Goal: Information Seeking & Learning: Learn about a topic

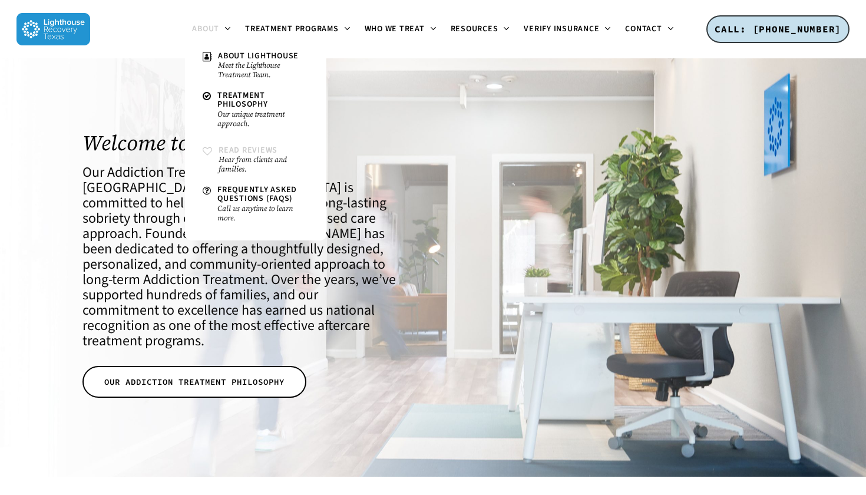
click at [263, 144] on span "Read Reviews" at bounding box center [247, 150] width 59 height 12
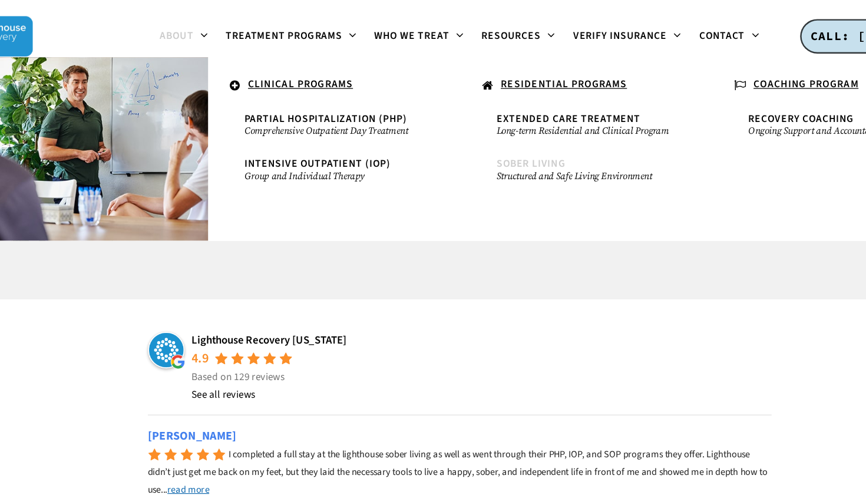
click at [456, 147] on link "Sober Living Structured and Safe Living Environment" at bounding box center [533, 136] width 155 height 30
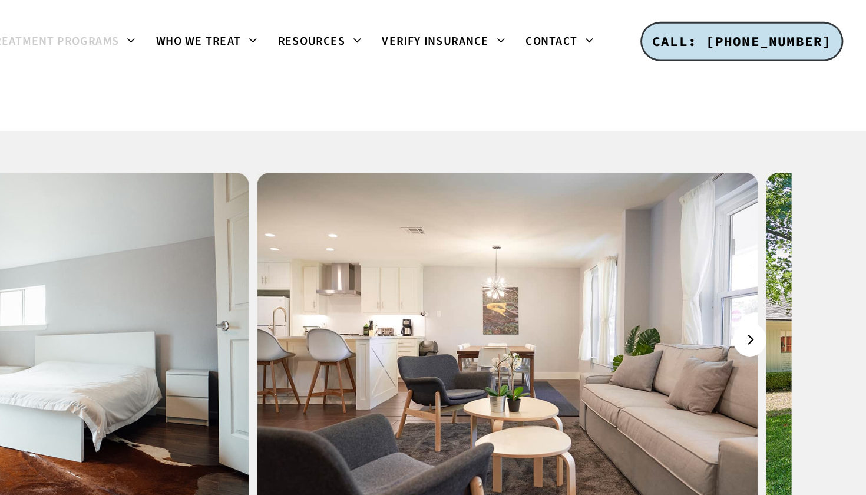
scroll to position [1095, 0]
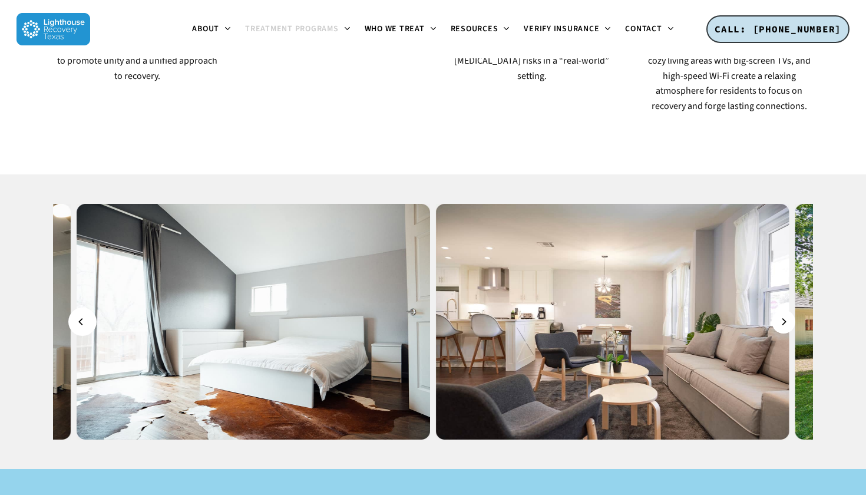
click at [85, 315] on icon "Previous" at bounding box center [81, 321] width 7 height 13
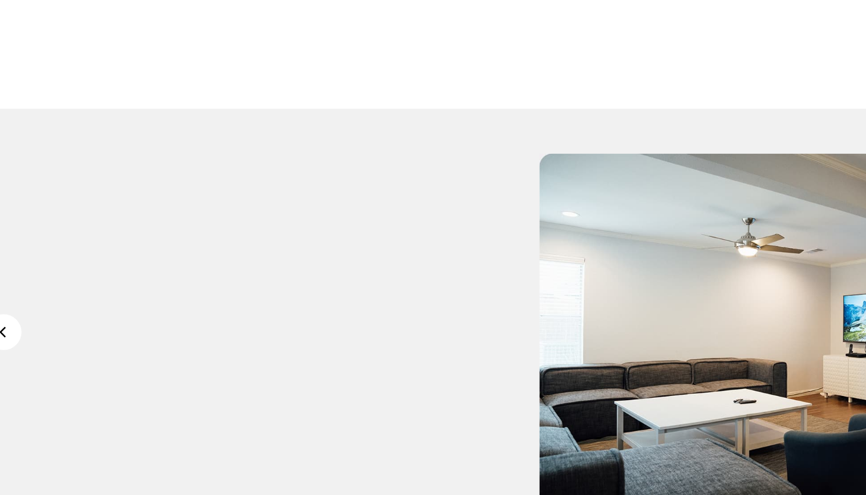
scroll to position [1106, 0]
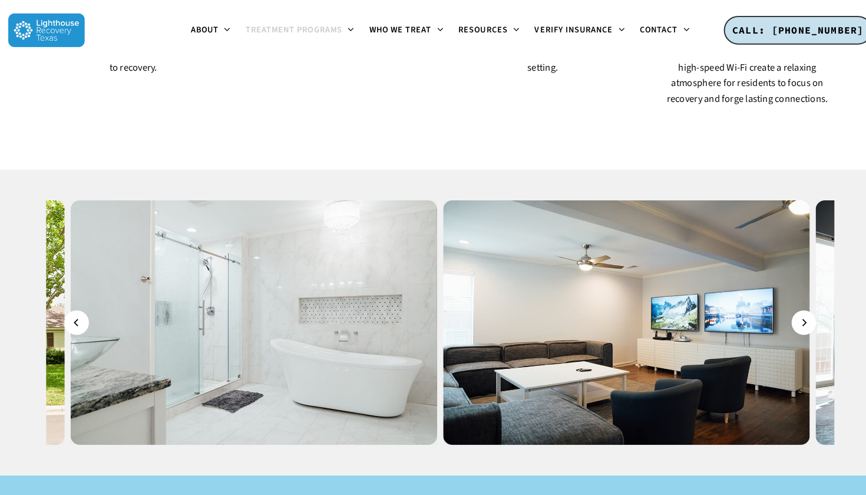
click at [87, 242] on img at bounding box center [253, 311] width 353 height 236
click at [78, 304] on icon "Previous" at bounding box center [81, 310] width 7 height 13
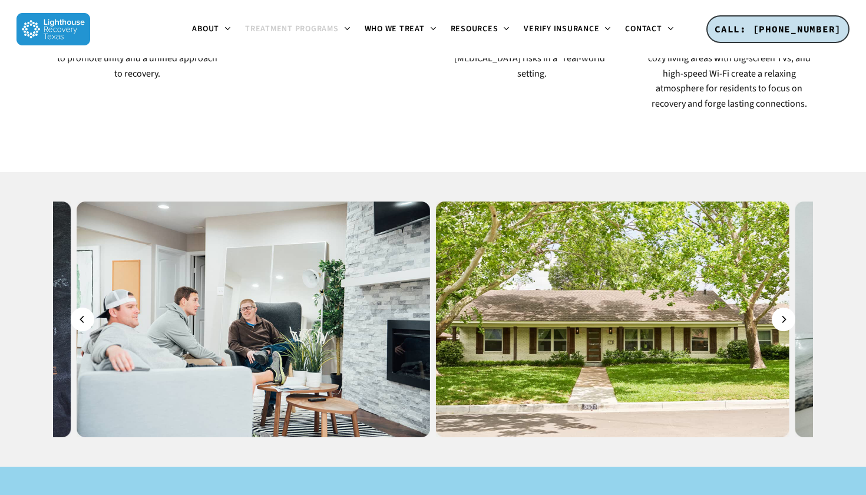
scroll to position [997, 0]
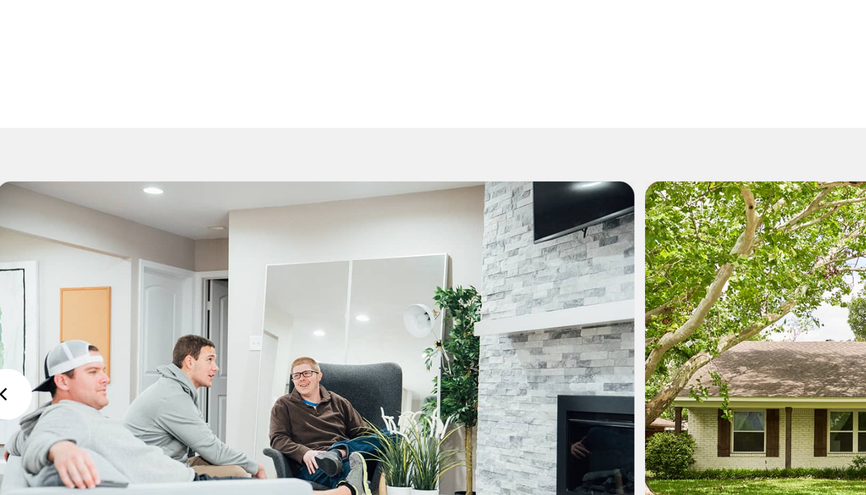
click at [71, 408] on button "Previous" at bounding box center [83, 420] width 24 height 24
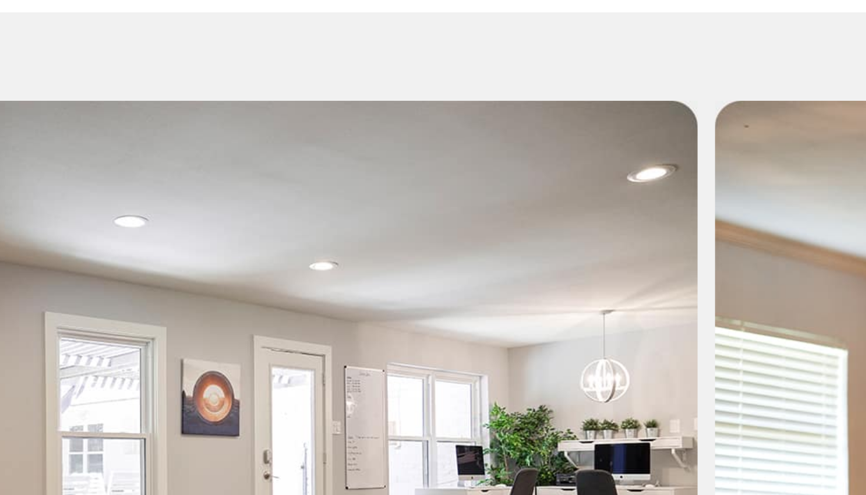
scroll to position [1082, 0]
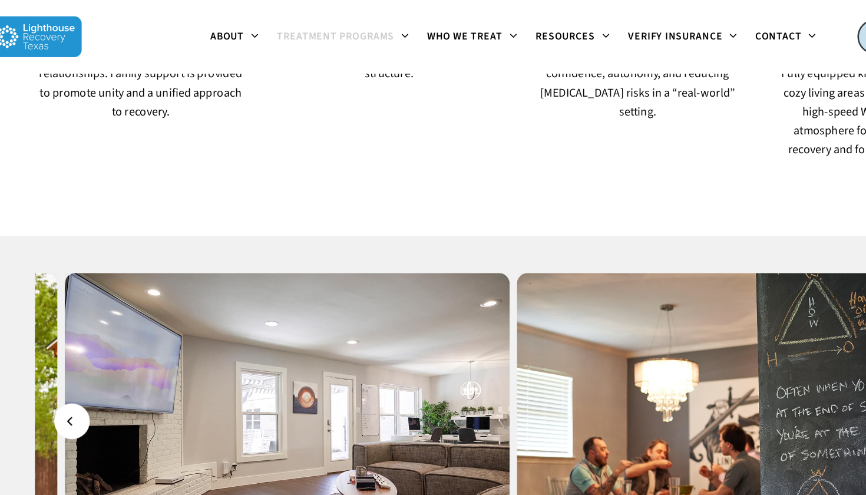
click at [71, 323] on button "Previous" at bounding box center [83, 335] width 24 height 24
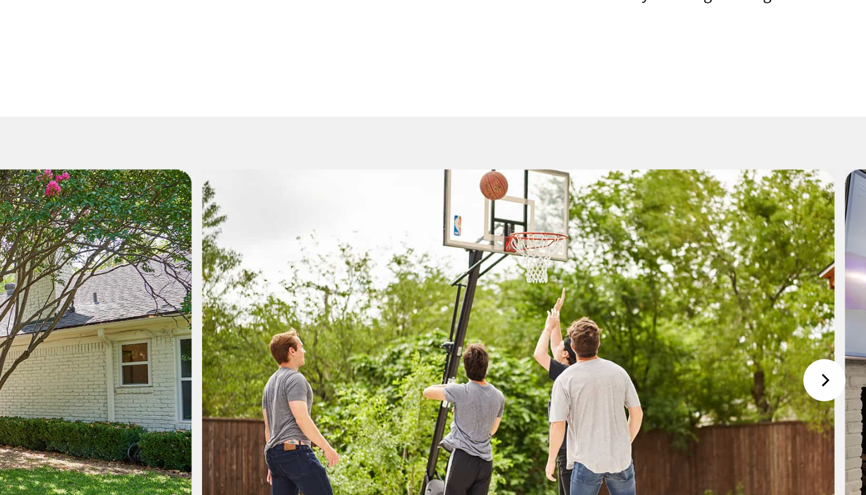
scroll to position [1052, 0]
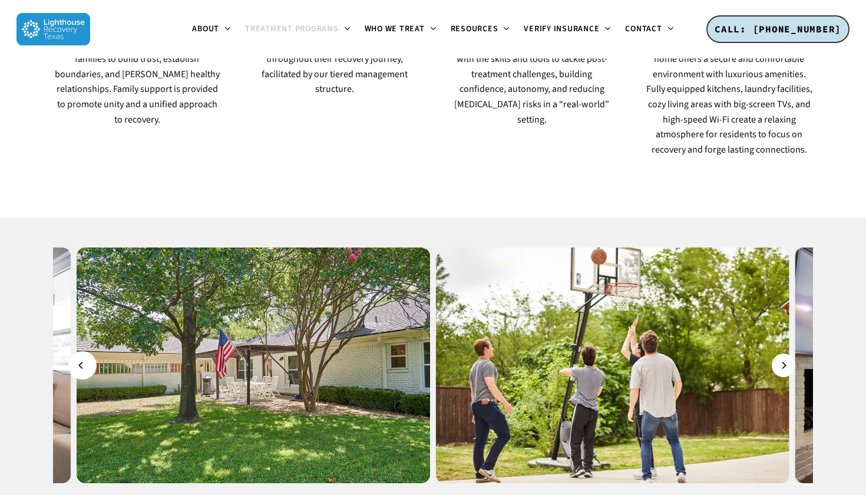
click at [88, 353] on button "Previous" at bounding box center [83, 365] width 24 height 24
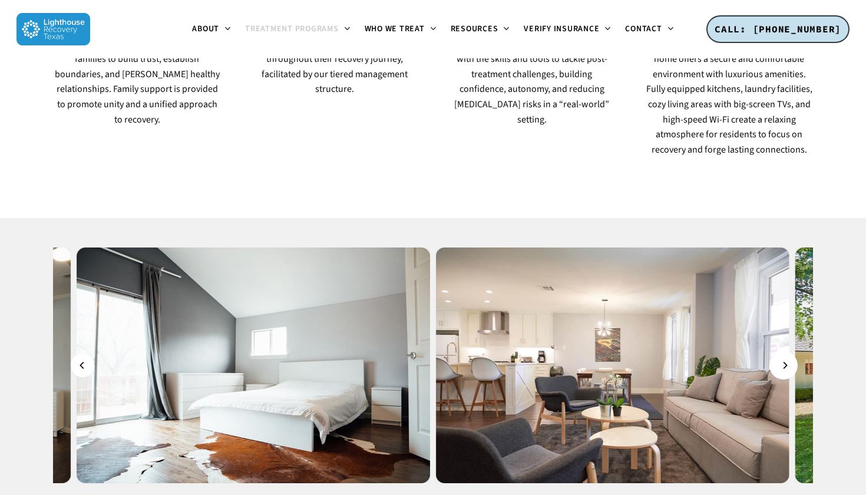
click at [785, 362] on icon "Next" at bounding box center [785, 365] width 4 height 7
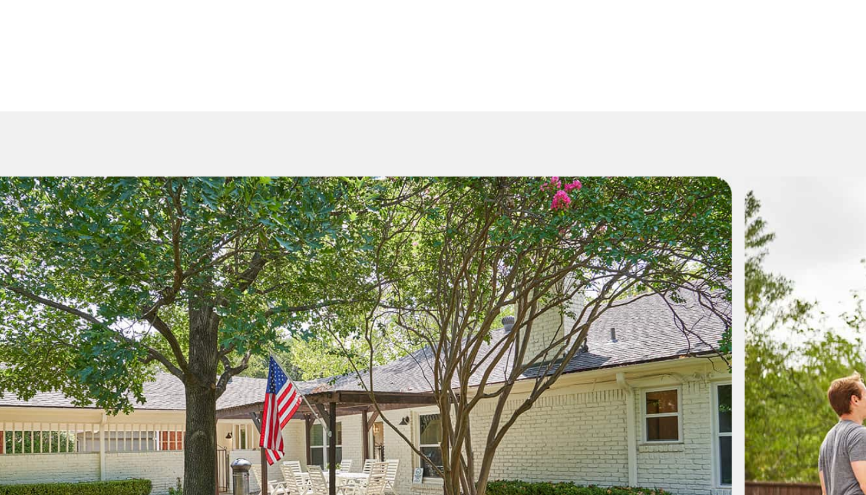
scroll to position [1080, 0]
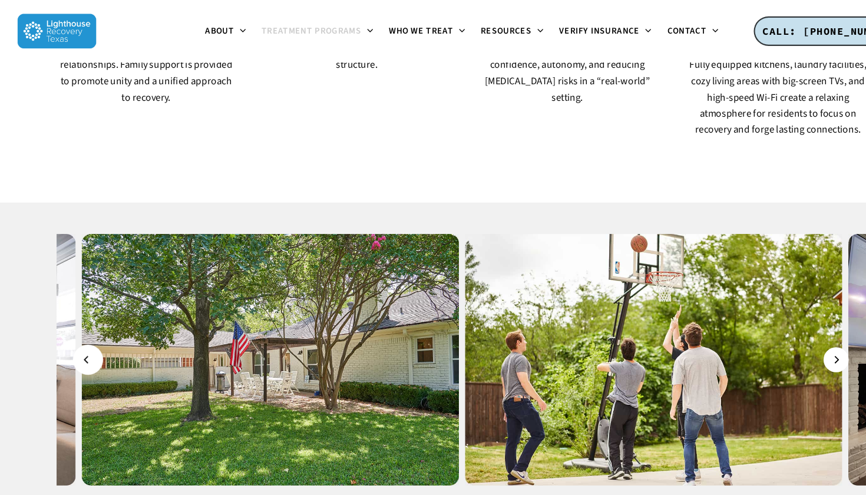
click at [91, 325] on button "Previous" at bounding box center [83, 337] width 24 height 24
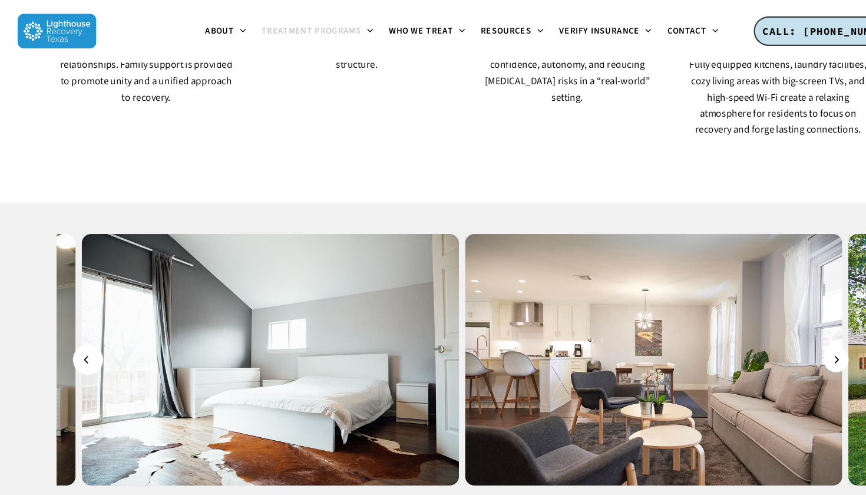
click at [89, 325] on button "Previous" at bounding box center [83, 337] width 24 height 24
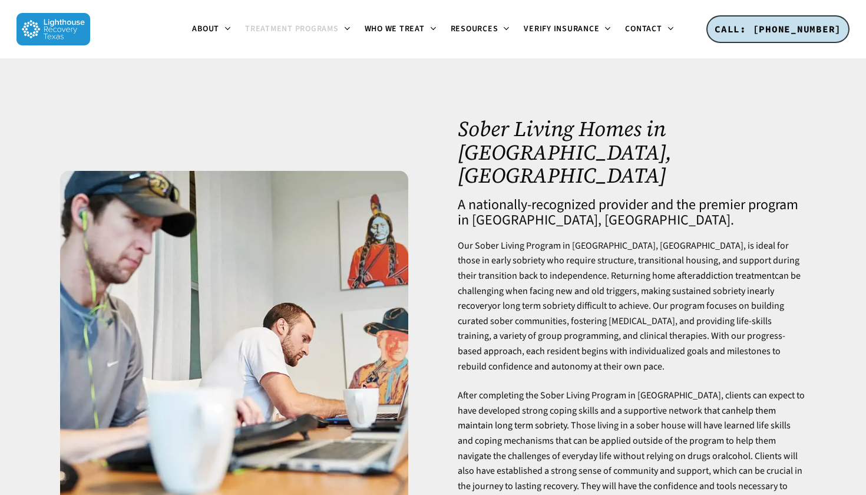
scroll to position [0, 0]
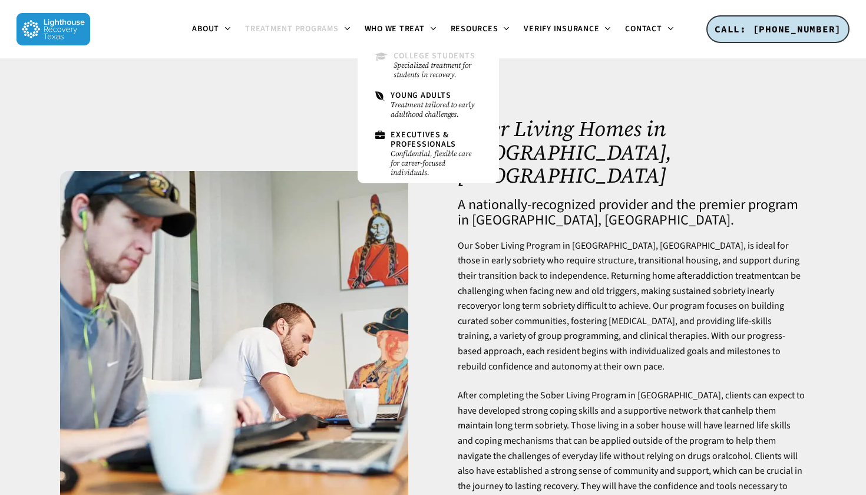
click at [426, 79] on small "Specialized treatment for students in recovery." at bounding box center [436, 70] width 87 height 19
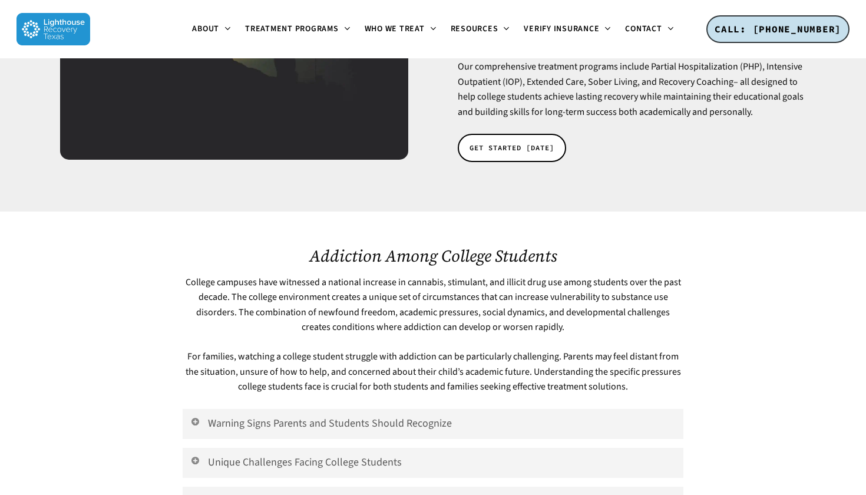
scroll to position [711, 0]
